Goal: Information Seeking & Learning: Learn about a topic

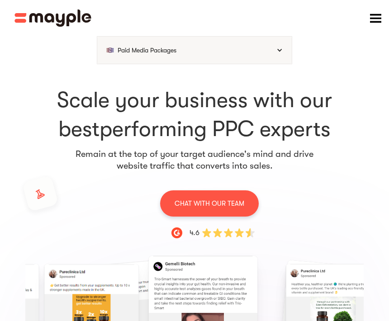
click at [380, 14] on div "menu" at bounding box center [375, 18] width 11 height 11
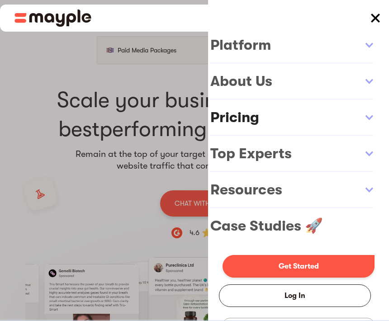
click at [272, 130] on link at bounding box center [298, 117] width 181 height 36
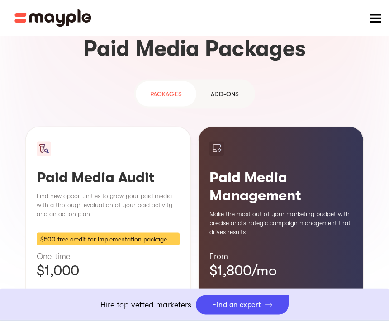
scroll to position [824, 0]
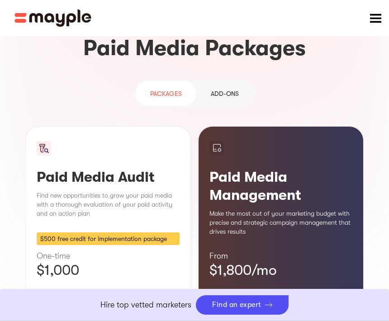
click at [170, 88] on div "PAckages" at bounding box center [166, 93] width 32 height 11
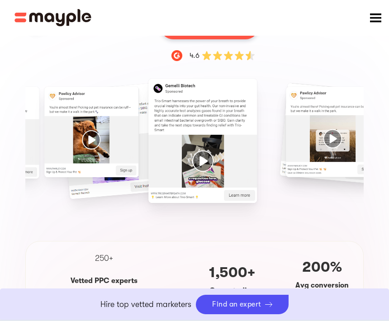
scroll to position [177, 0]
click at [375, 11] on div "menu" at bounding box center [375, 18] width 27 height 27
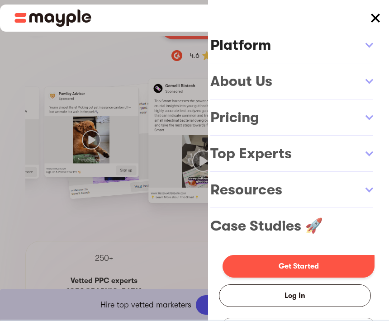
click at [311, 51] on link at bounding box center [298, 45] width 181 height 36
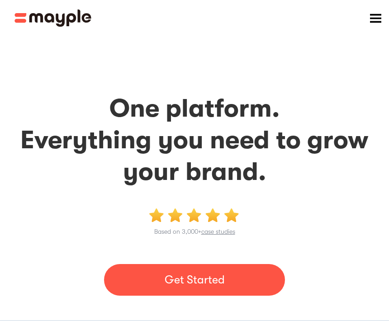
click at [371, 22] on div "menu" at bounding box center [375, 18] width 11 height 11
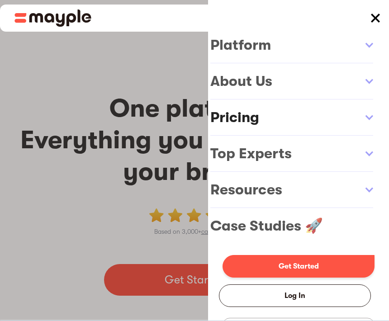
click at [301, 122] on link at bounding box center [298, 117] width 181 height 36
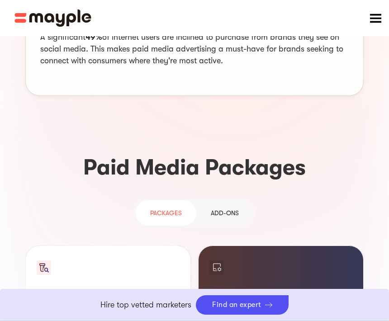
scroll to position [707, 0]
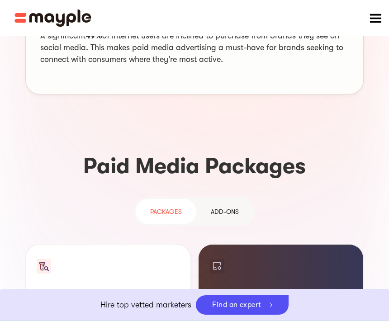
click at [167, 206] on div "PAckages" at bounding box center [166, 211] width 32 height 11
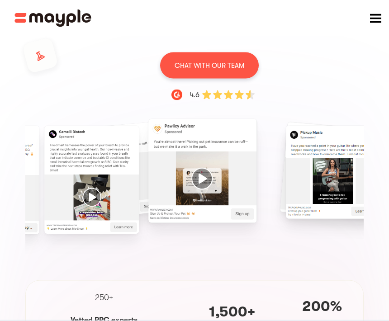
scroll to position [0, 0]
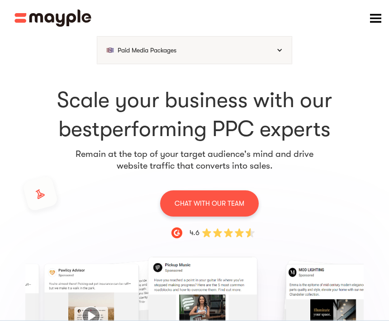
click at [383, 19] on div "menu" at bounding box center [375, 18] width 27 height 27
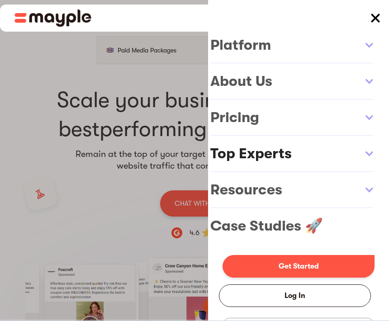
click at [310, 153] on link at bounding box center [298, 154] width 181 height 36
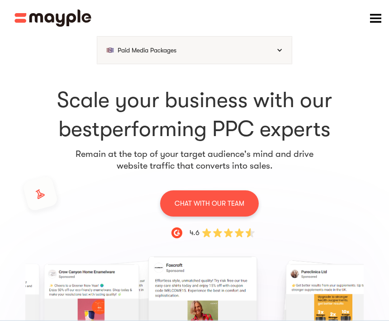
click at [376, 18] on div "menu" at bounding box center [375, 18] width 11 height 11
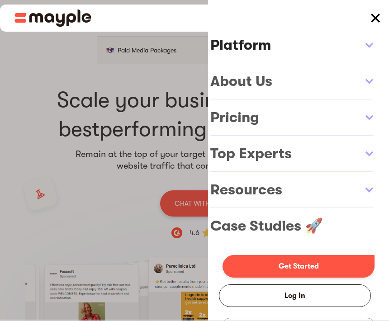
click at [304, 50] on link at bounding box center [298, 45] width 181 height 36
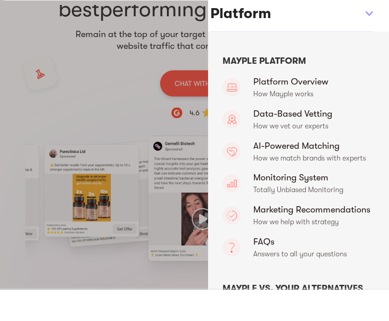
scroll to position [120, 0]
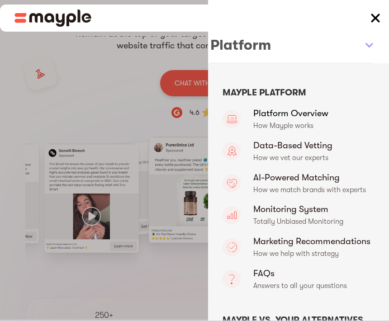
click at [286, 122] on link "Platform Overview" at bounding box center [298, 119] width 152 height 27
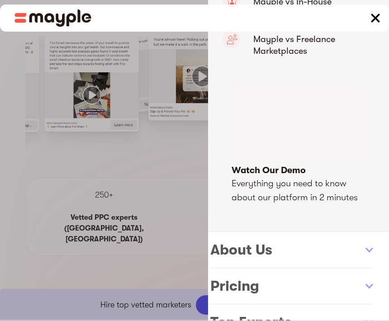
scroll to position [377, 0]
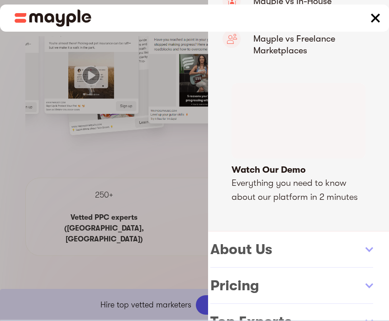
click at [302, 122] on link "open lightbox" at bounding box center [298, 143] width 134 height 121
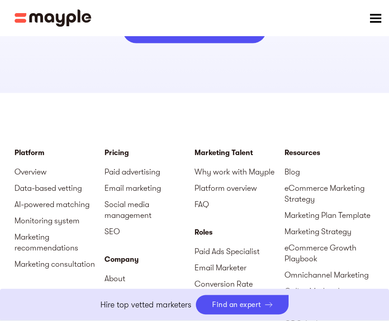
scroll to position [2897, 0]
click at [142, 166] on link "Paid advertising" at bounding box center [149, 171] width 90 height 16
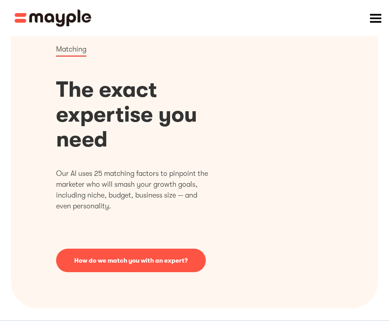
scroll to position [0, 0]
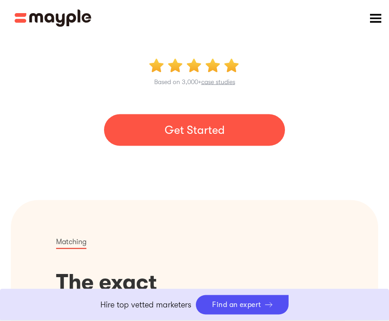
scroll to position [147, 0]
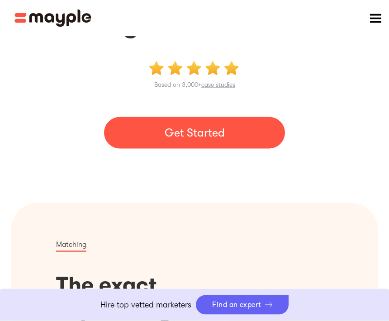
click at [234, 306] on div "Find an expert" at bounding box center [236, 305] width 49 height 9
